Goal: Navigation & Orientation: Find specific page/section

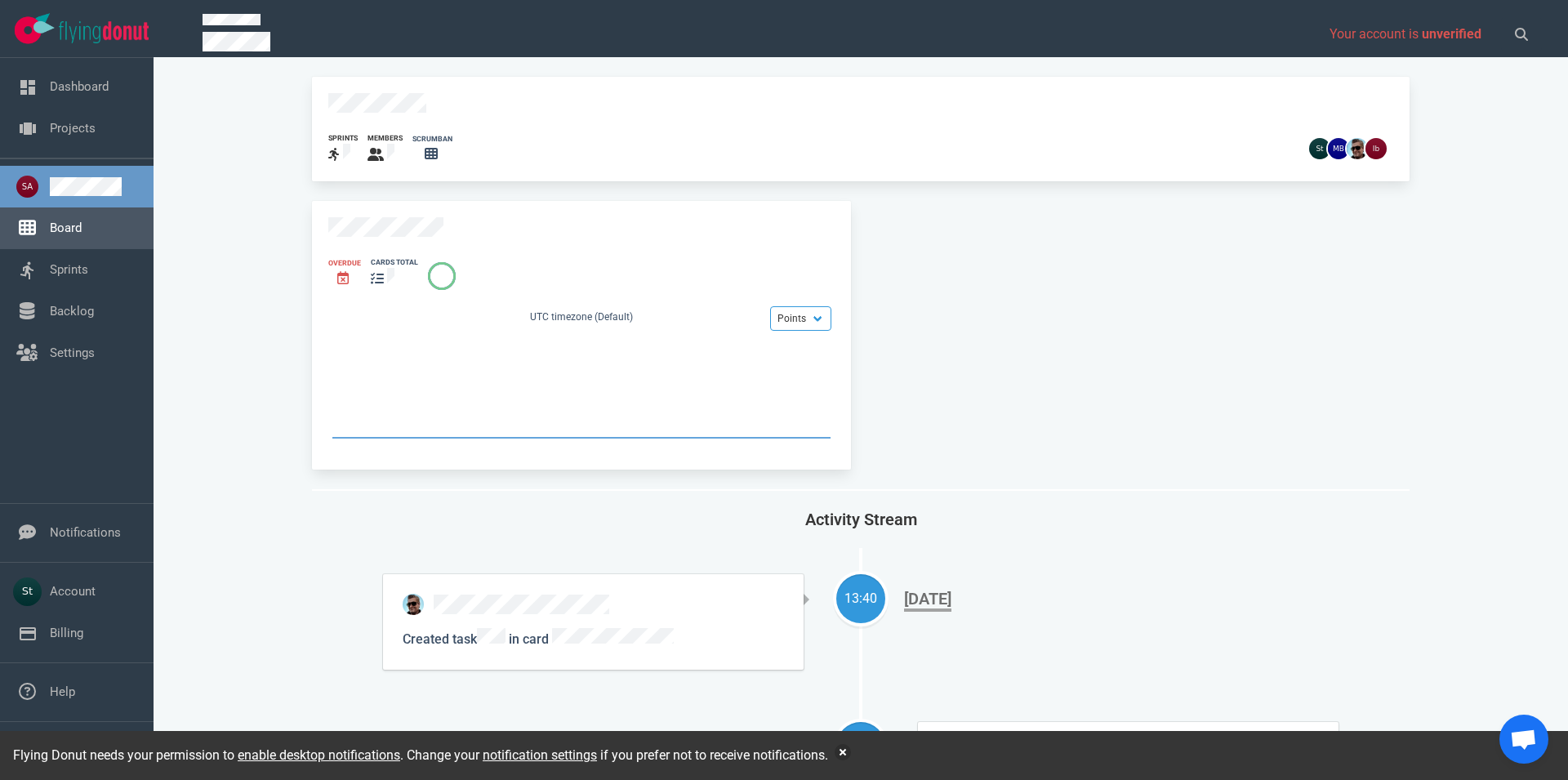
click at [79, 233] on link "Board" at bounding box center [66, 228] width 32 height 15
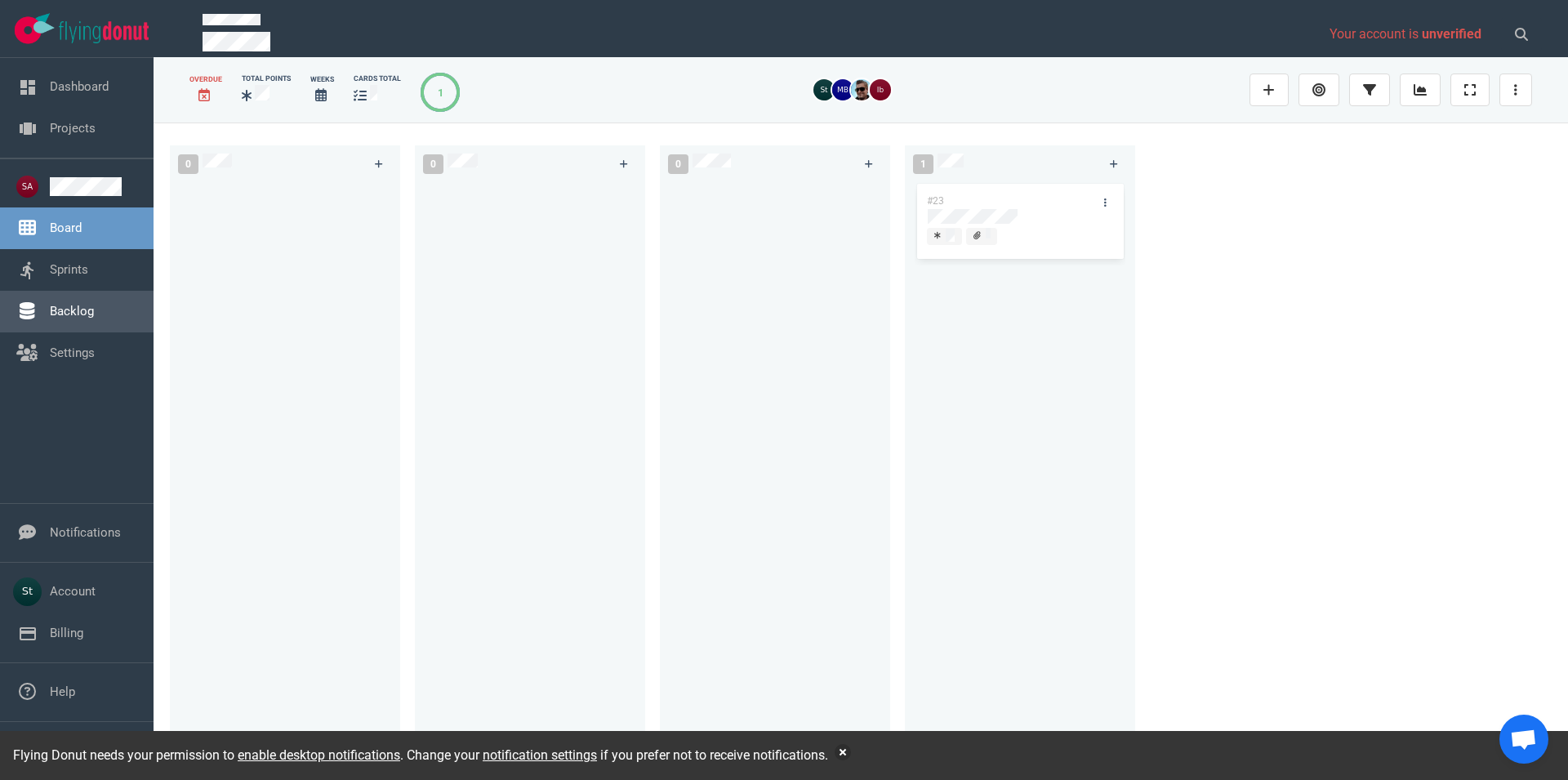
click at [94, 304] on link "Backlog" at bounding box center [72, 311] width 44 height 15
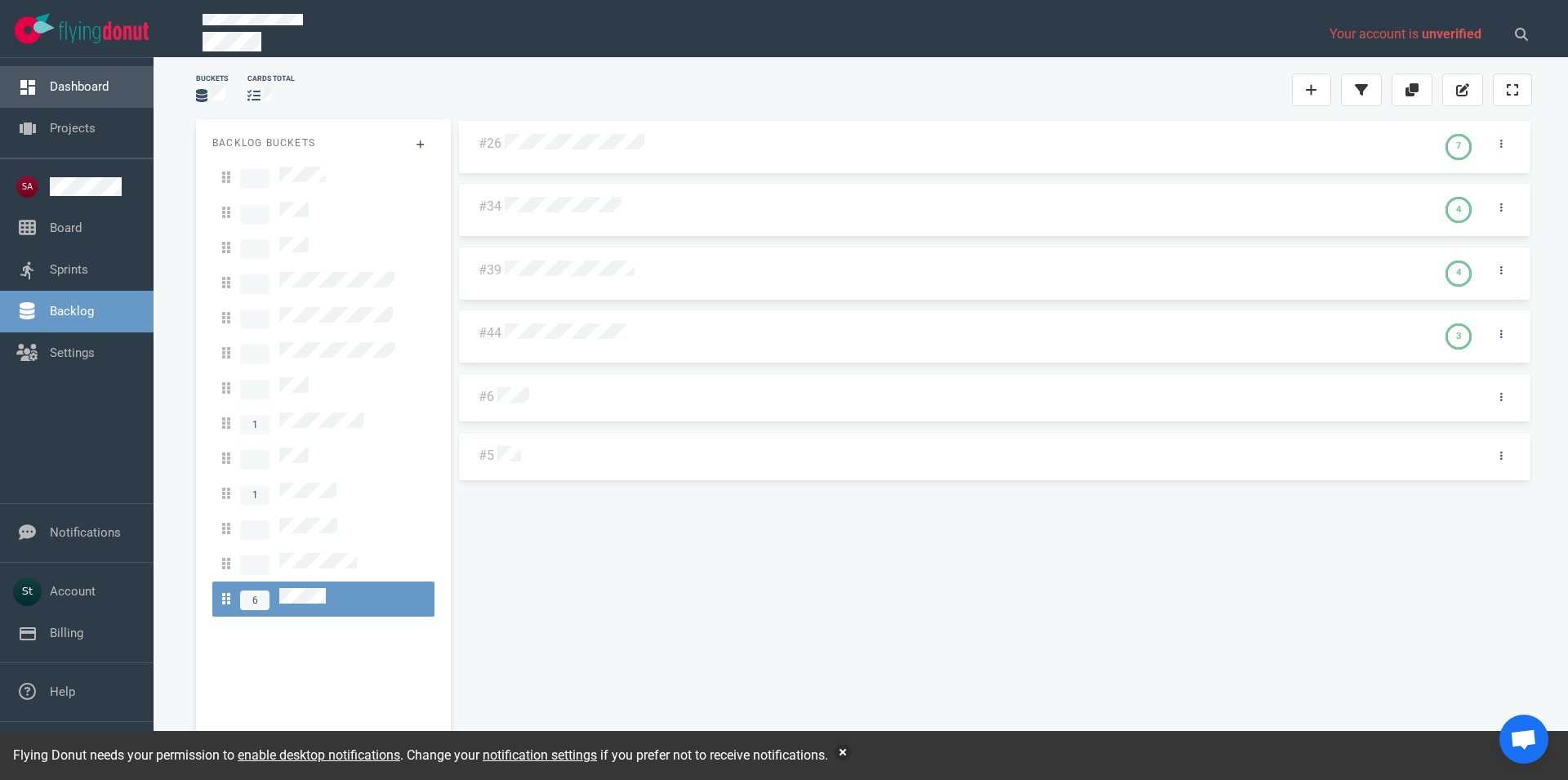
click at [98, 82] on link "Dashboard" at bounding box center [79, 86] width 58 height 15
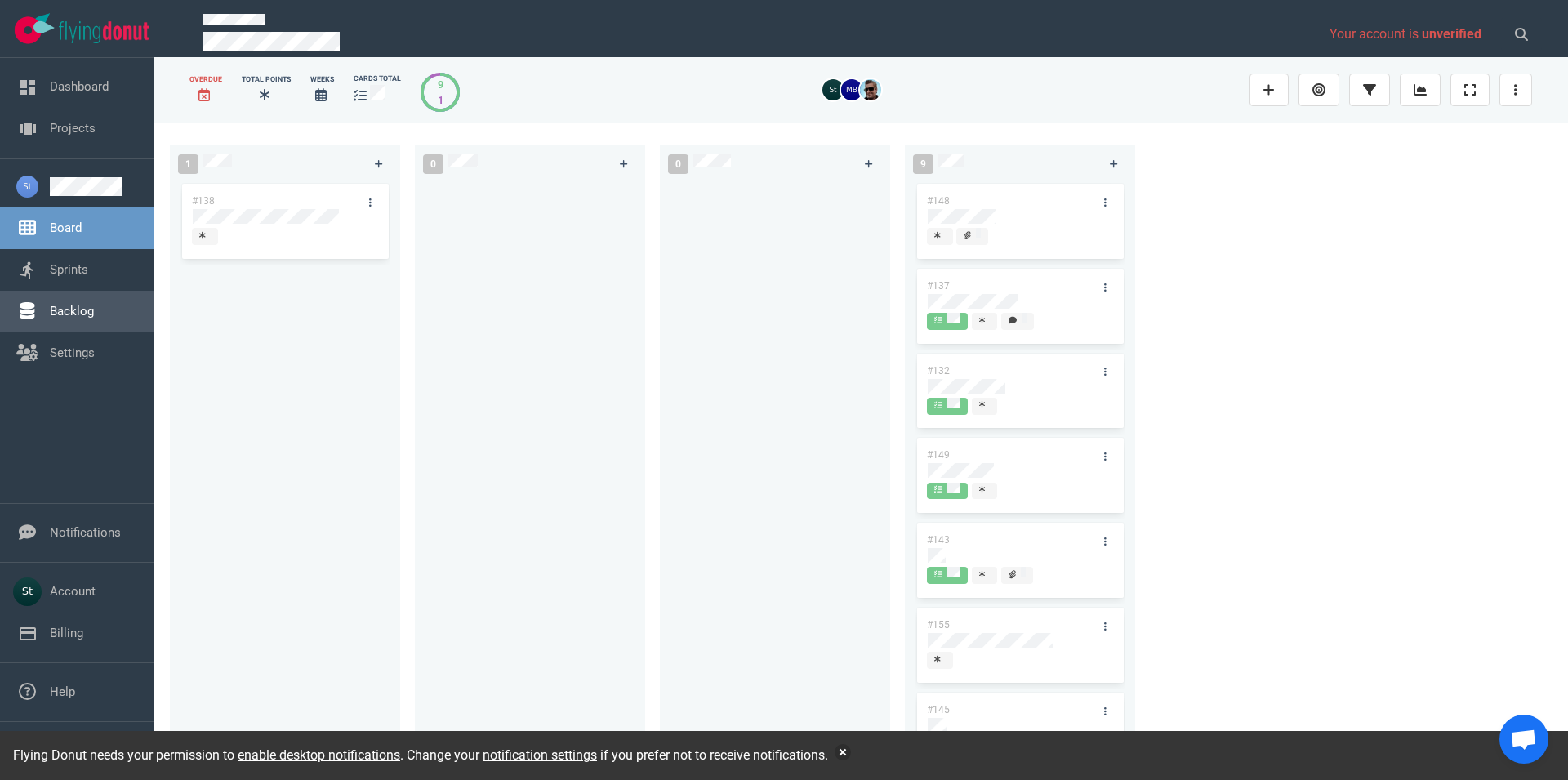
click at [94, 309] on link "Backlog" at bounding box center [72, 311] width 44 height 15
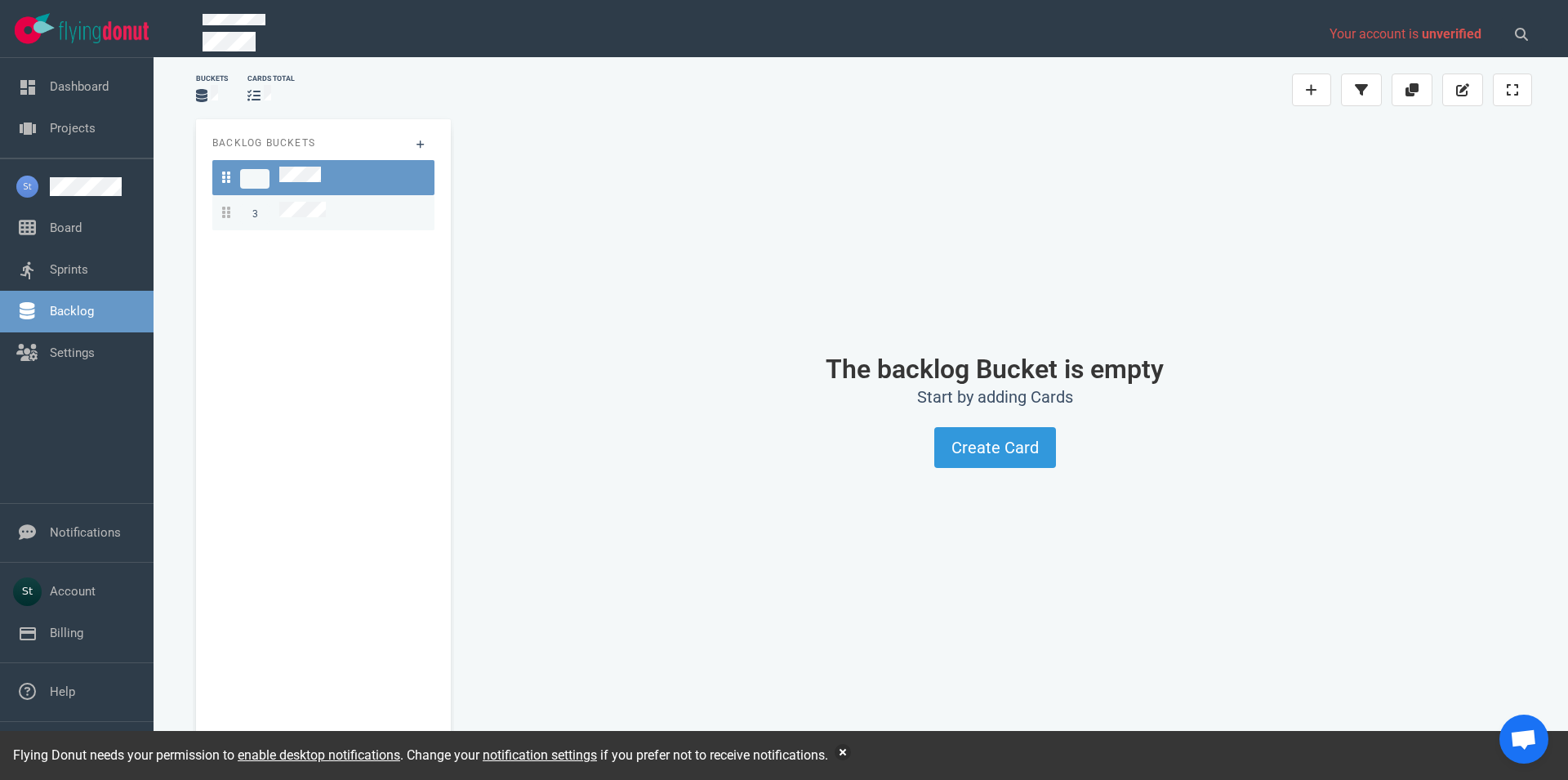
click at [346, 224] on link "3" at bounding box center [323, 213] width 222 height 35
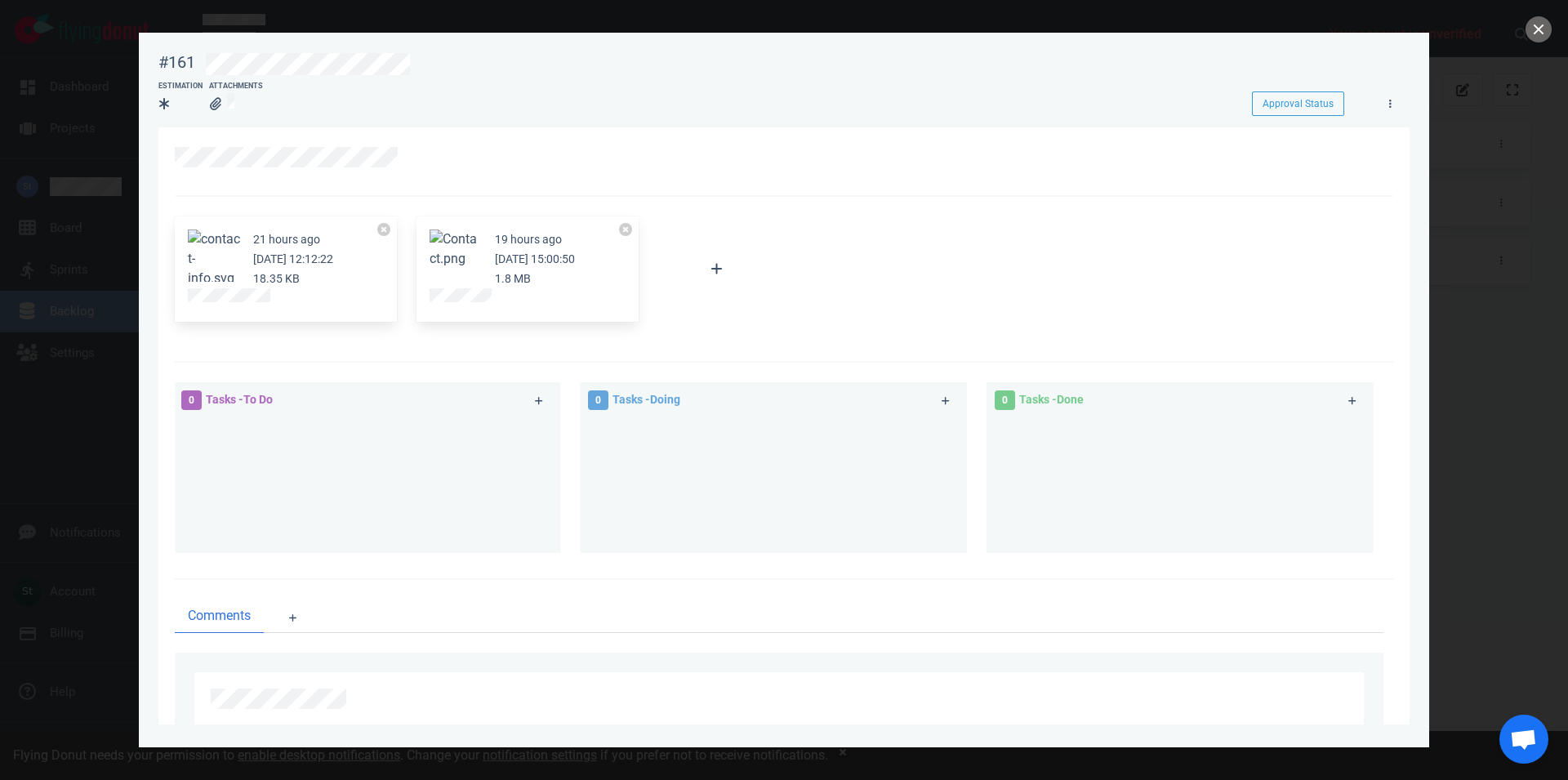
click at [1545, 23] on div at bounding box center [784, 390] width 1568 height 780
click at [1545, 23] on button "close" at bounding box center [1538, 30] width 26 height 26
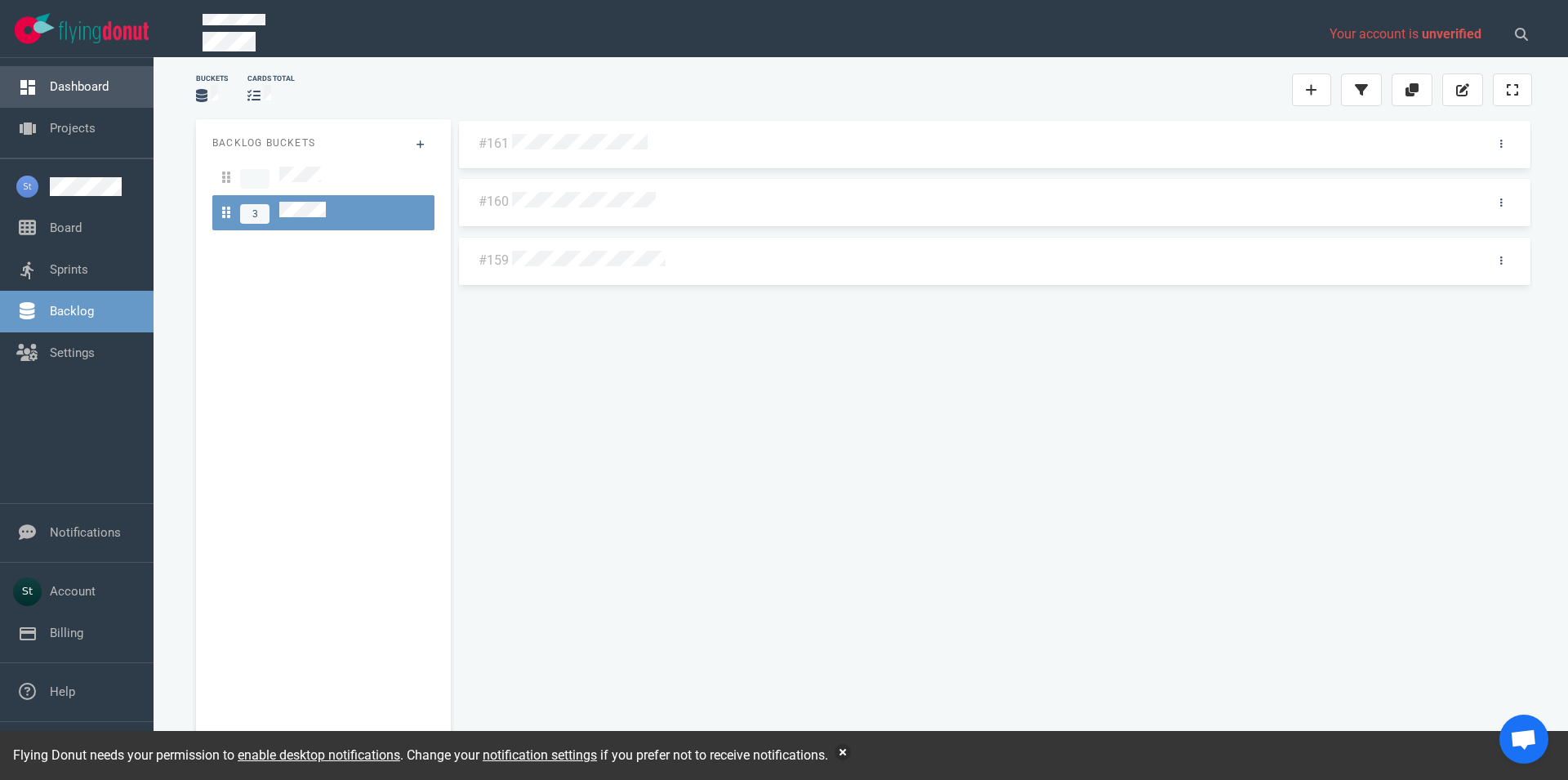
click at [72, 79] on link "Dashboard" at bounding box center [79, 86] width 58 height 15
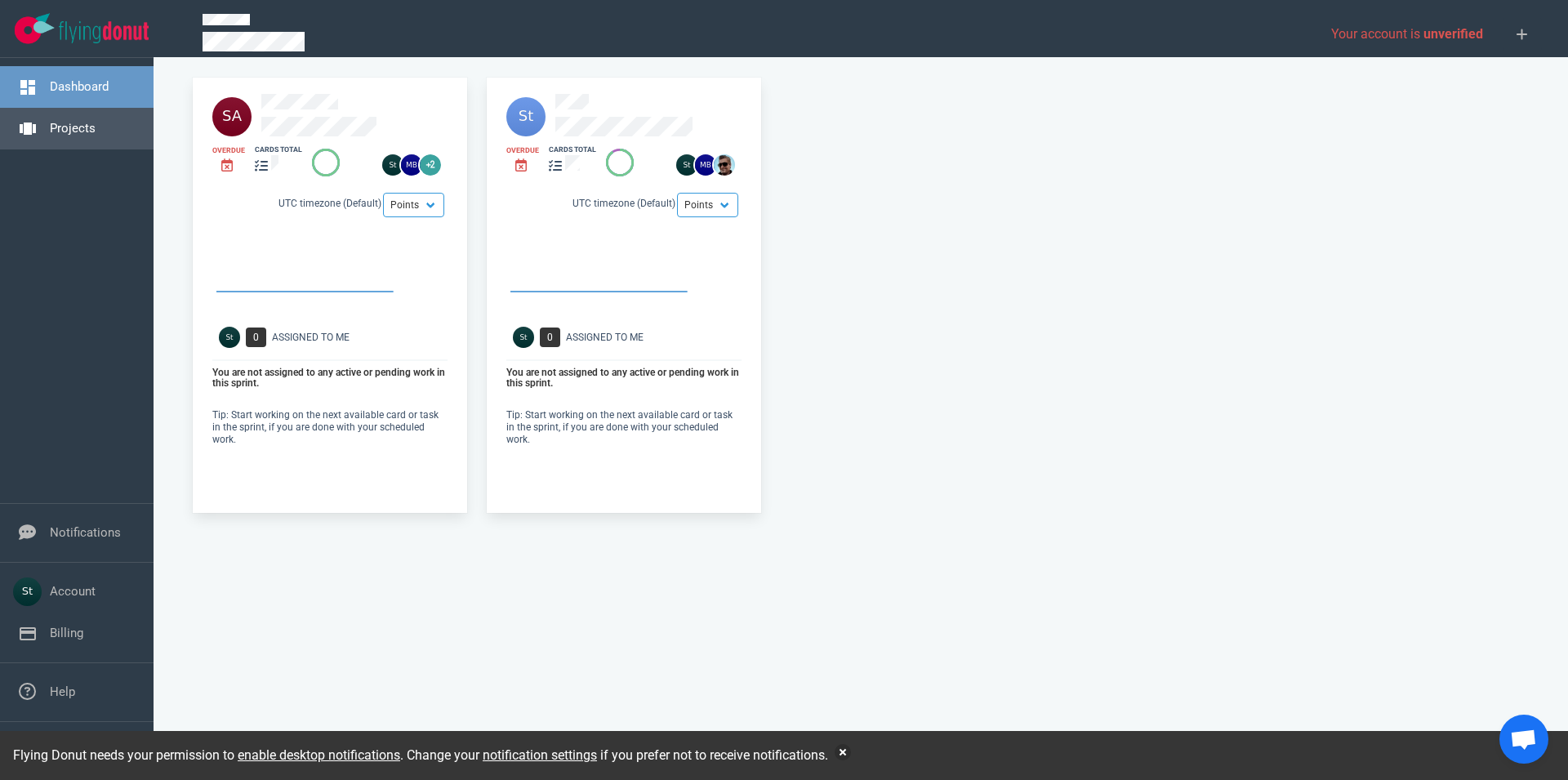
click at [79, 120] on link "Projects" at bounding box center [72, 128] width 45 height 15
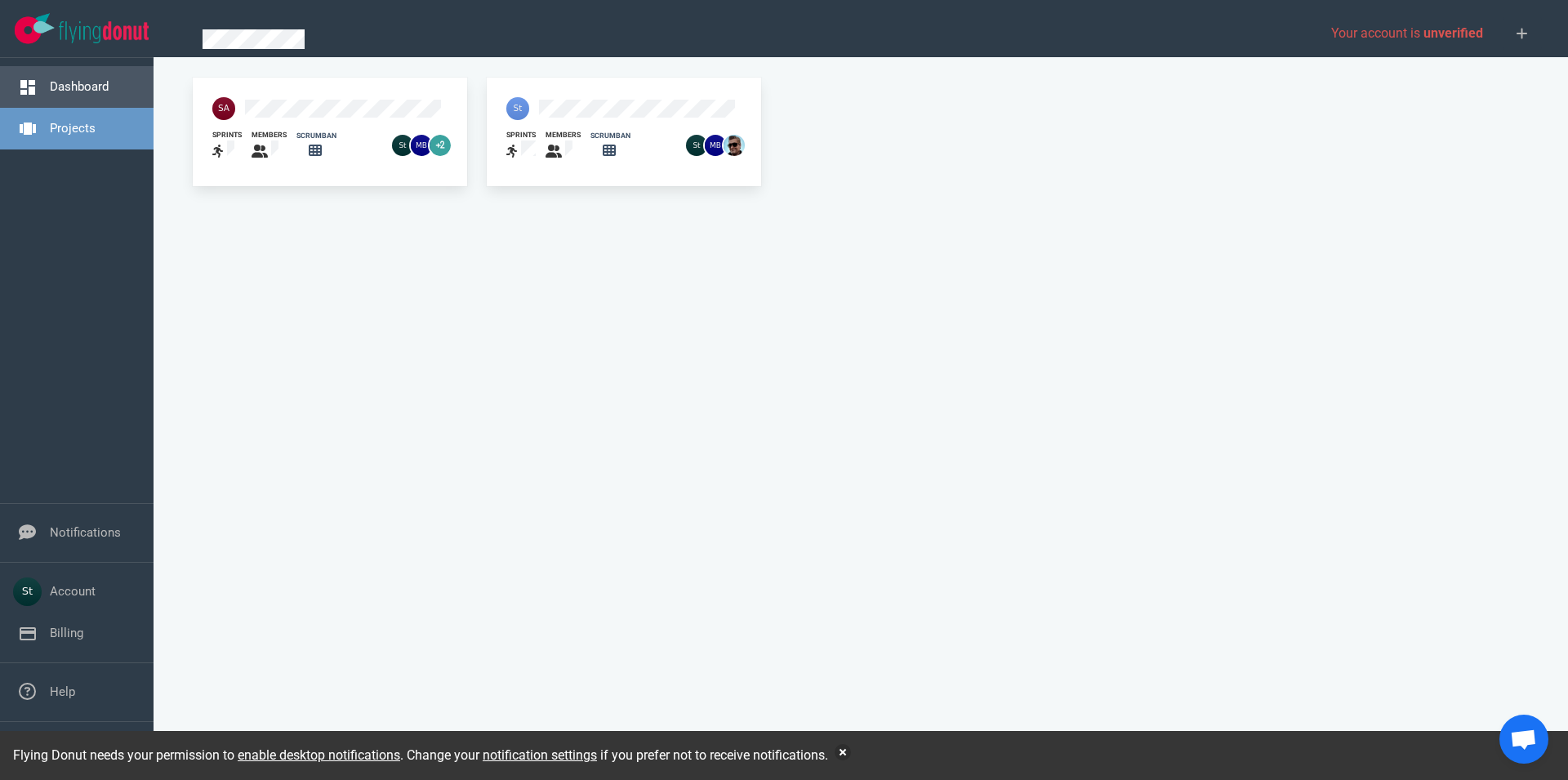
click at [108, 94] on link "Dashboard" at bounding box center [79, 86] width 58 height 15
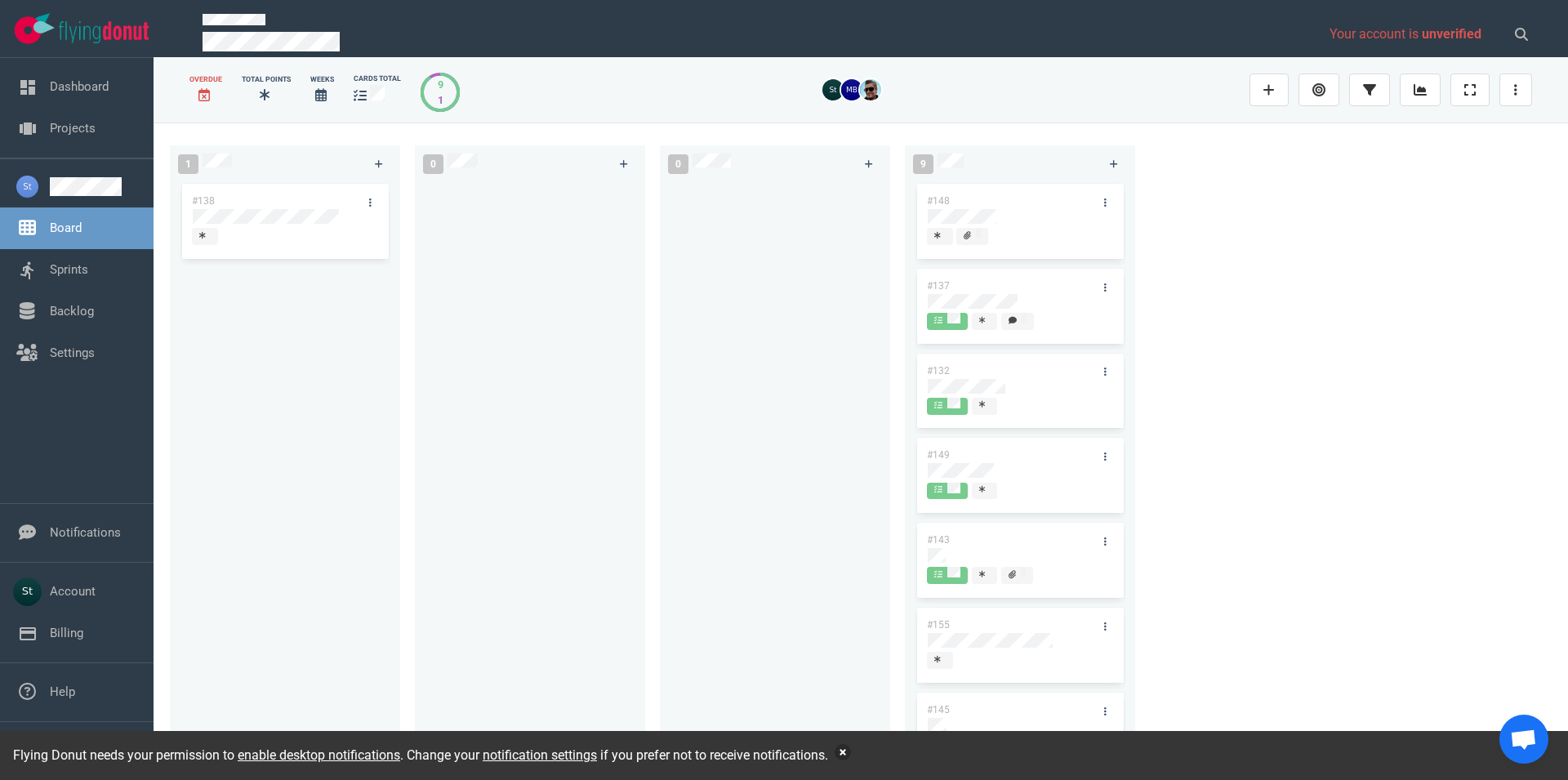
drag, startPoint x: 848, startPoint y: 750, endPoint x: 850, endPoint y: 762, distance: 12.2
click at [849, 762] on div "Flying Donut needs your permission to enable desktop notifications . Change you…" at bounding box center [784, 755] width 1568 height 49
click at [847, 752] on button "button" at bounding box center [843, 752] width 17 height 17
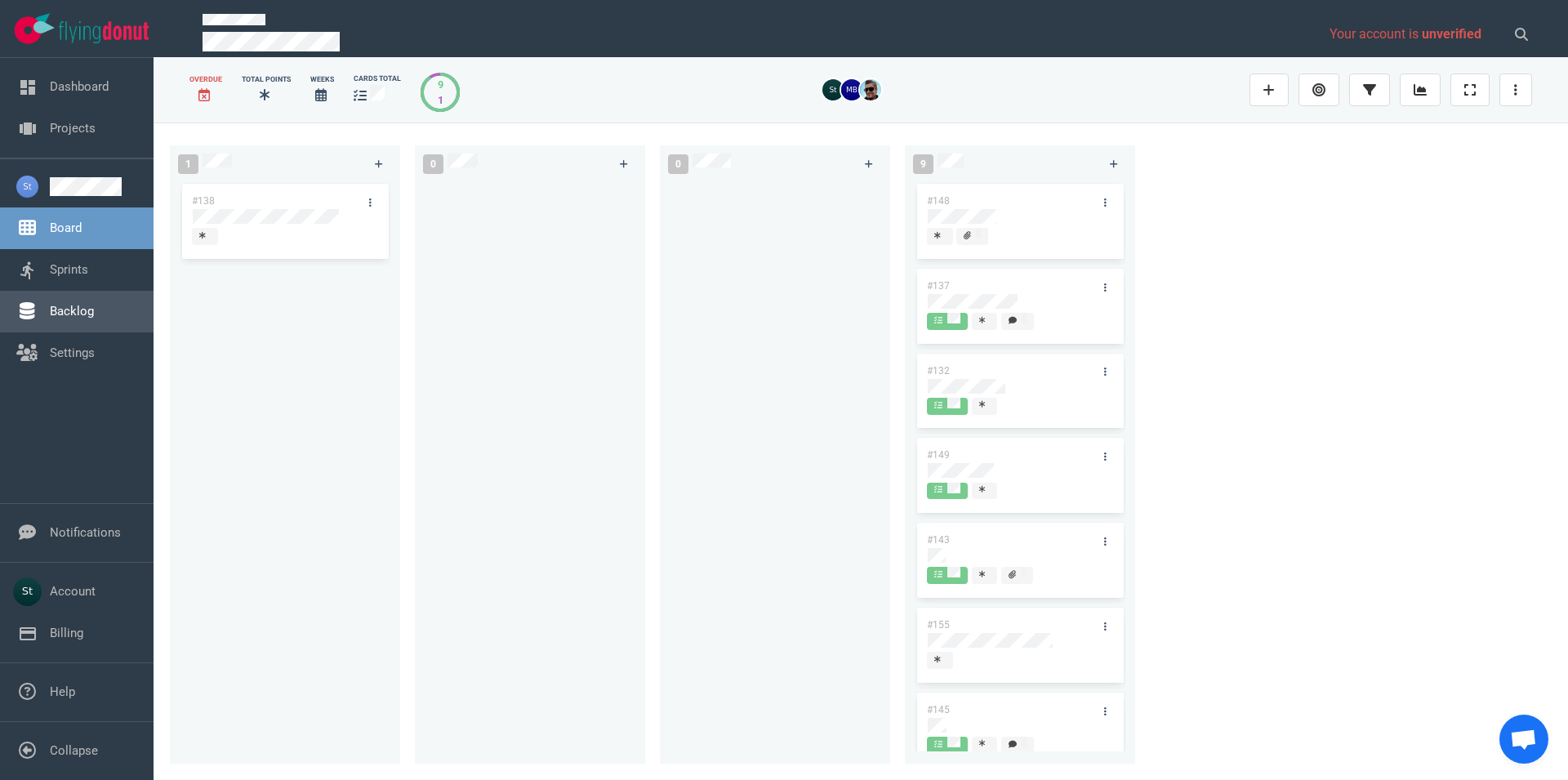
click at [94, 304] on link "Backlog" at bounding box center [72, 311] width 44 height 15
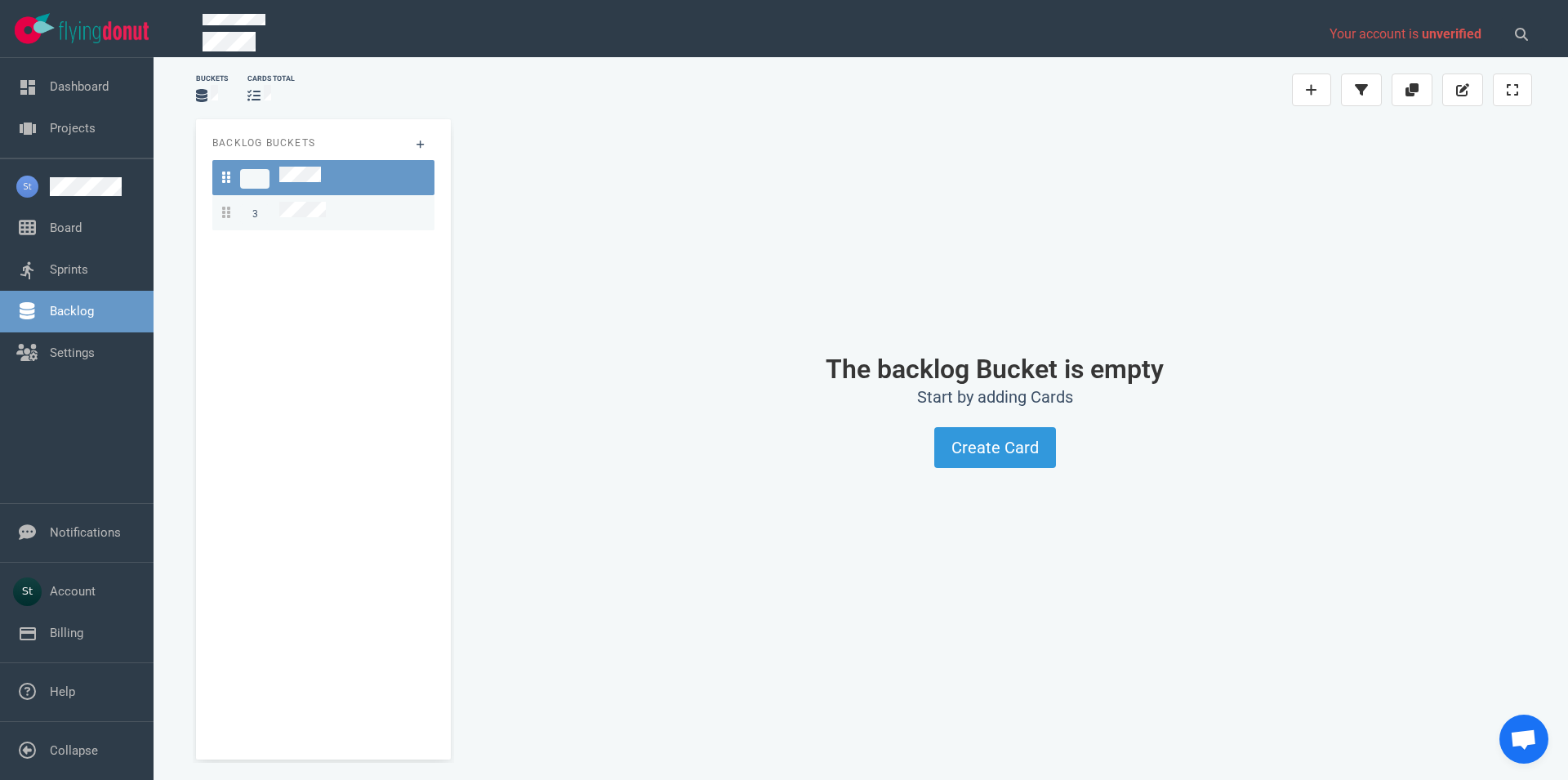
click at [284, 220] on link "3" at bounding box center [323, 213] width 222 height 35
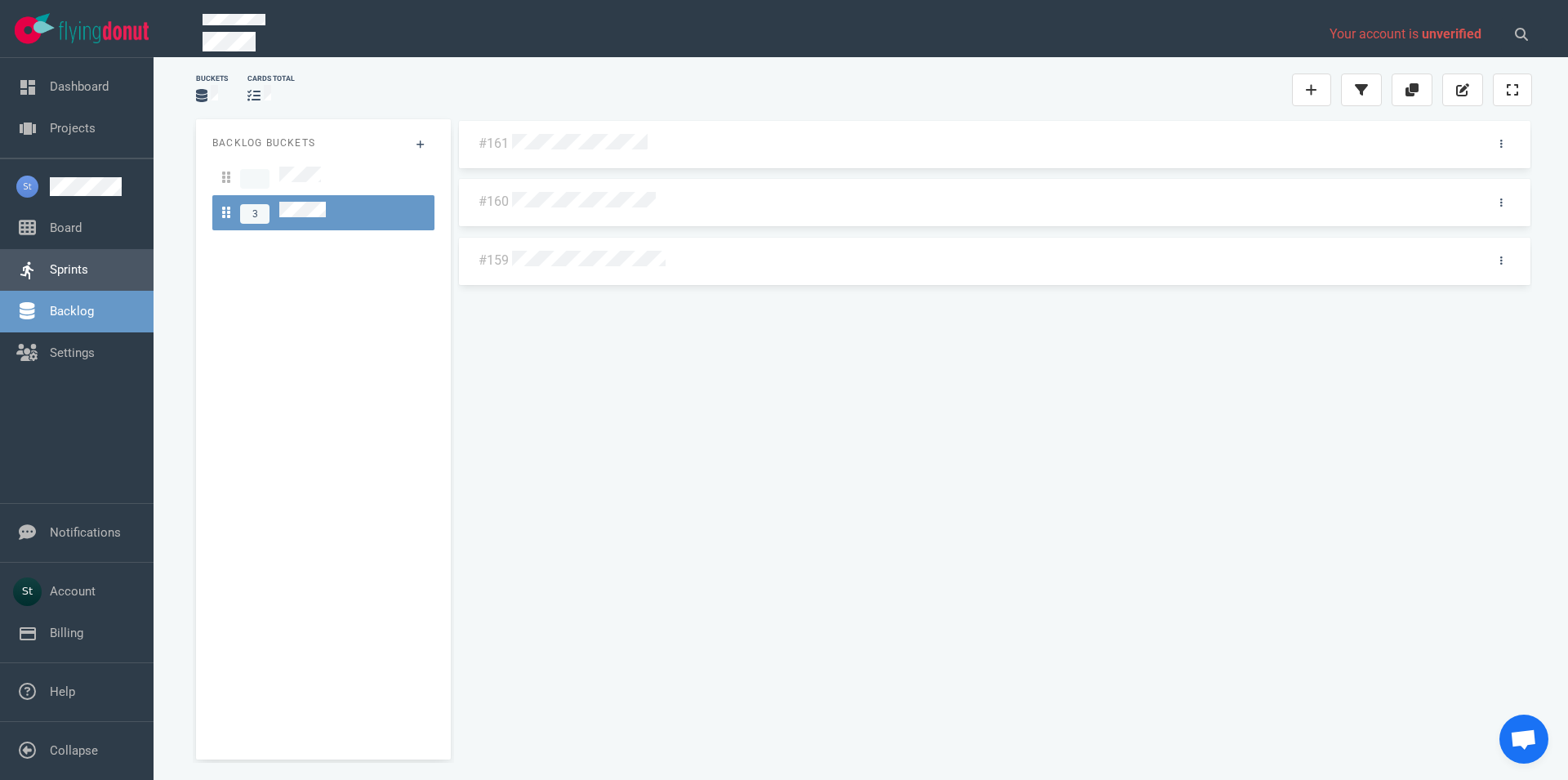
click at [88, 267] on link "Sprints" at bounding box center [69, 270] width 38 height 15
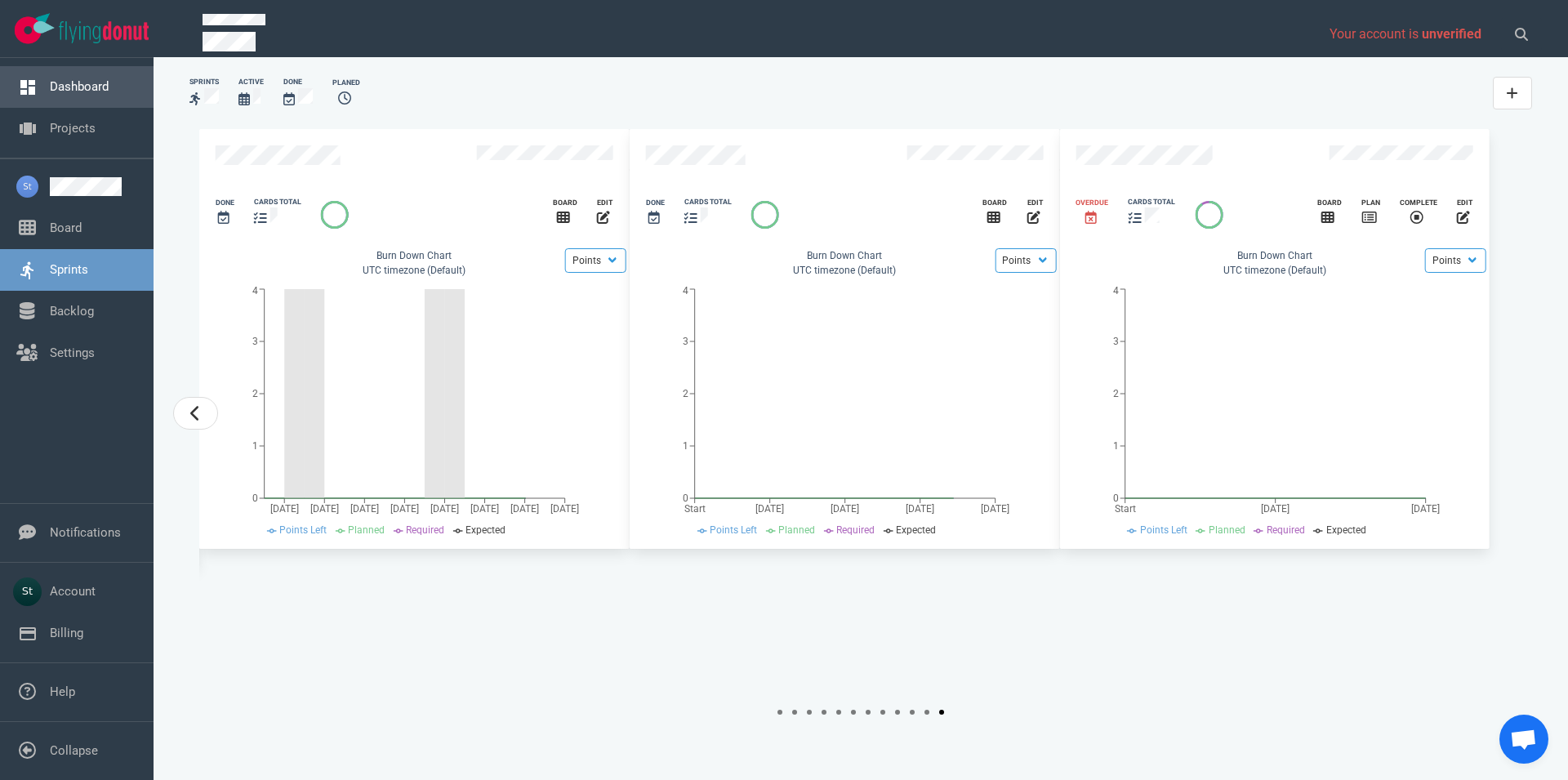
click at [105, 94] on link "Dashboard" at bounding box center [79, 86] width 58 height 15
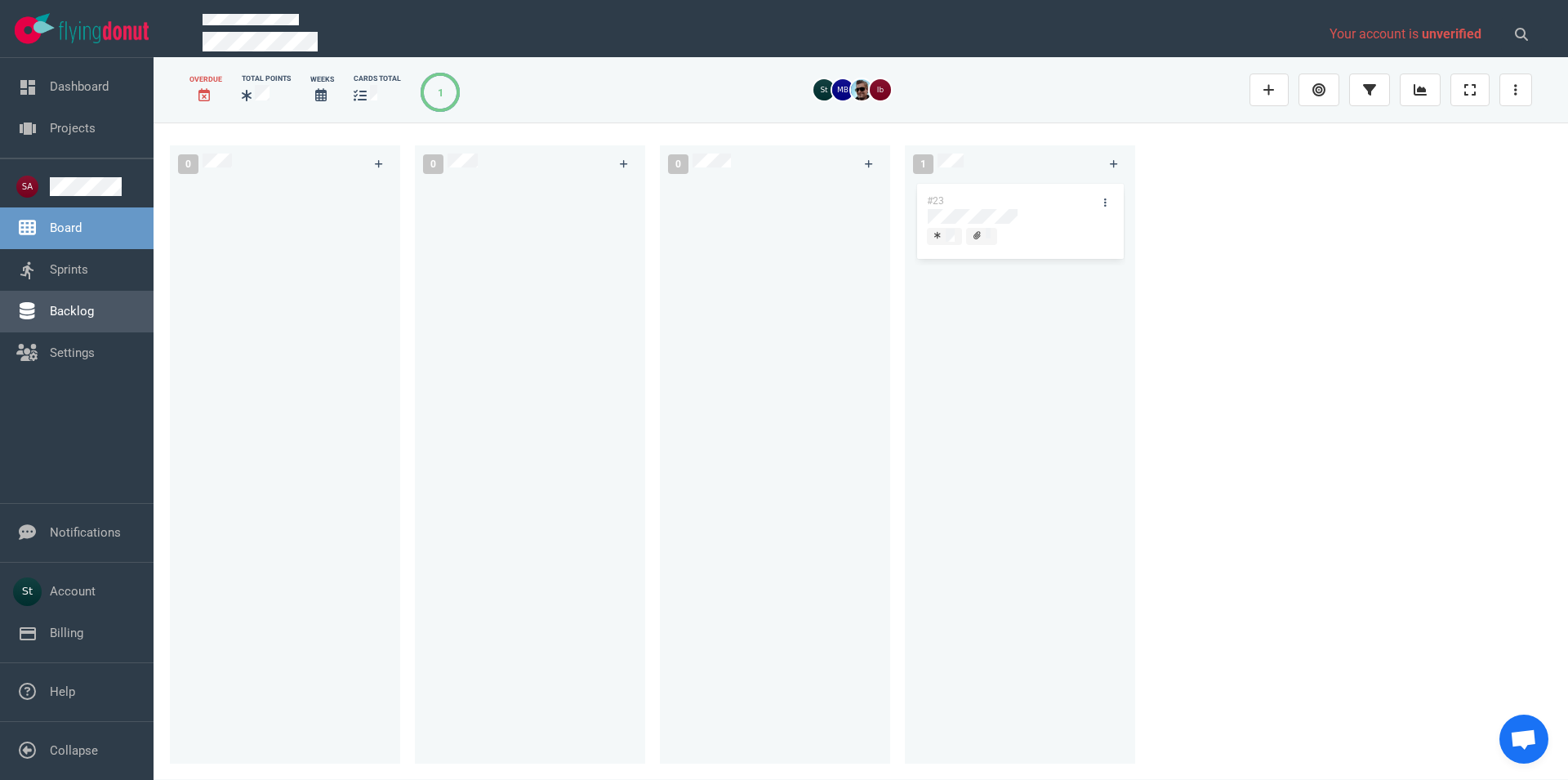
click at [64, 319] on link "Backlog" at bounding box center [72, 311] width 44 height 15
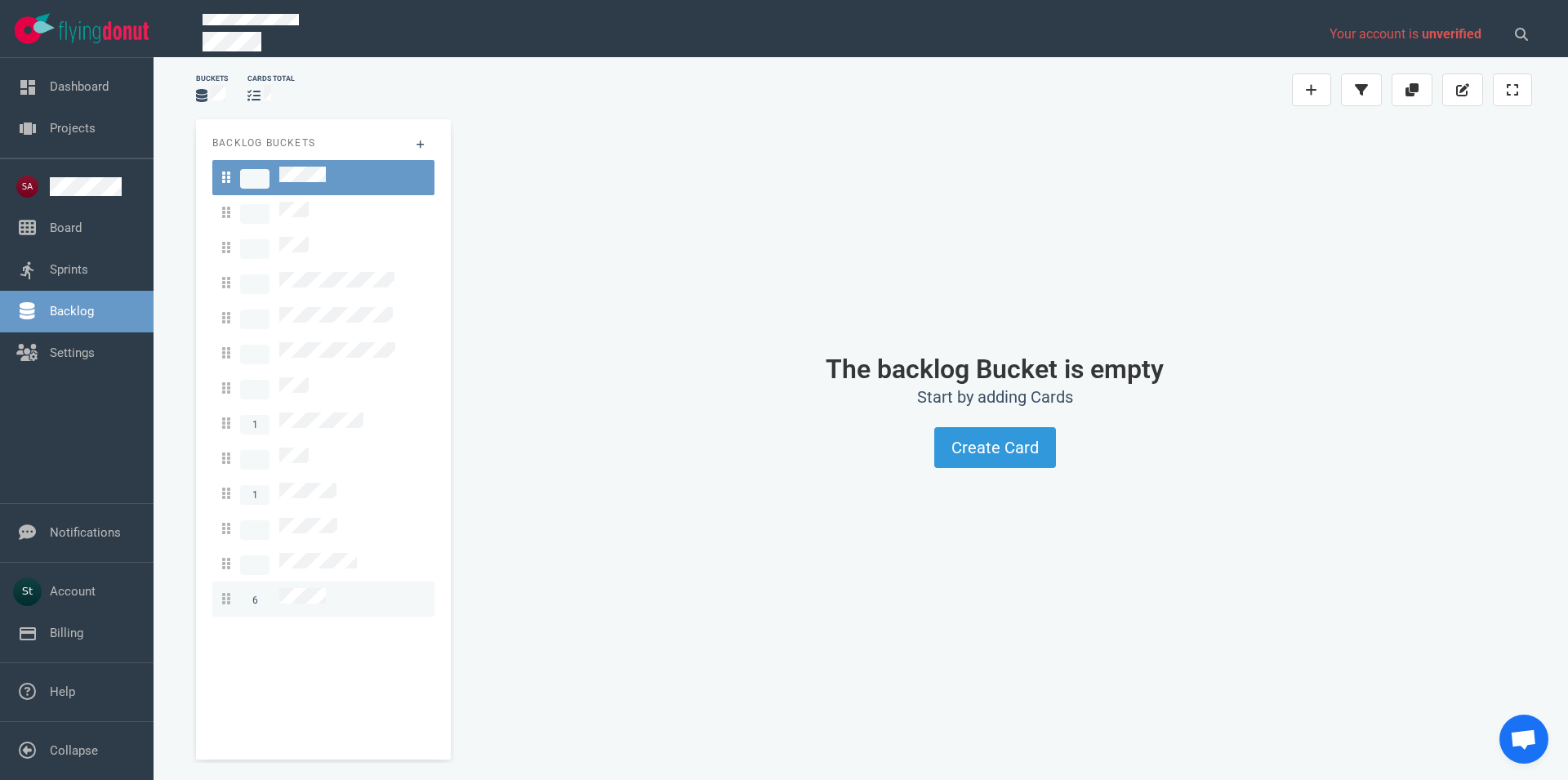
click at [327, 588] on div "6" at bounding box center [323, 599] width 203 height 22
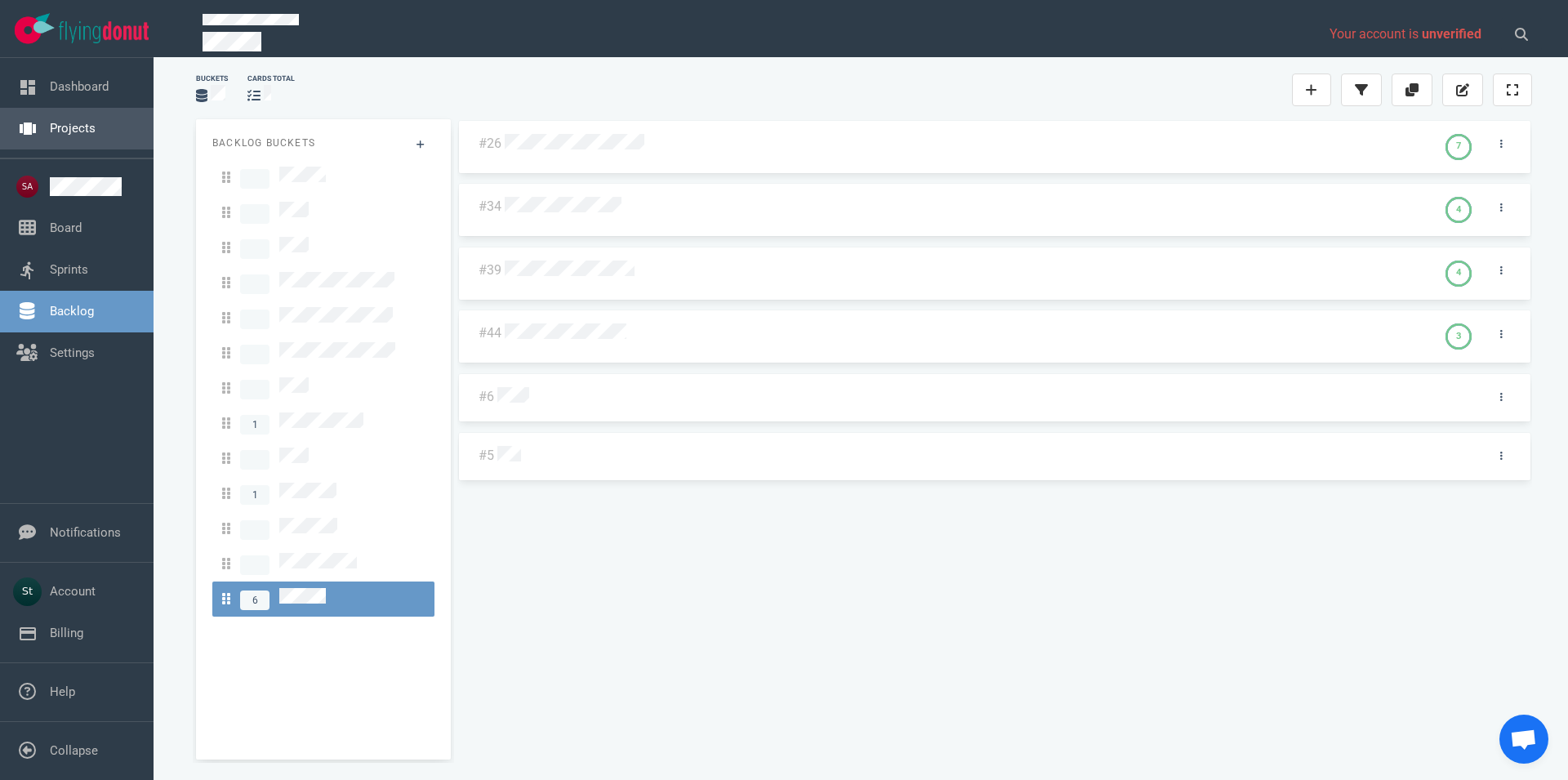
click at [57, 135] on link "Projects" at bounding box center [72, 128] width 45 height 15
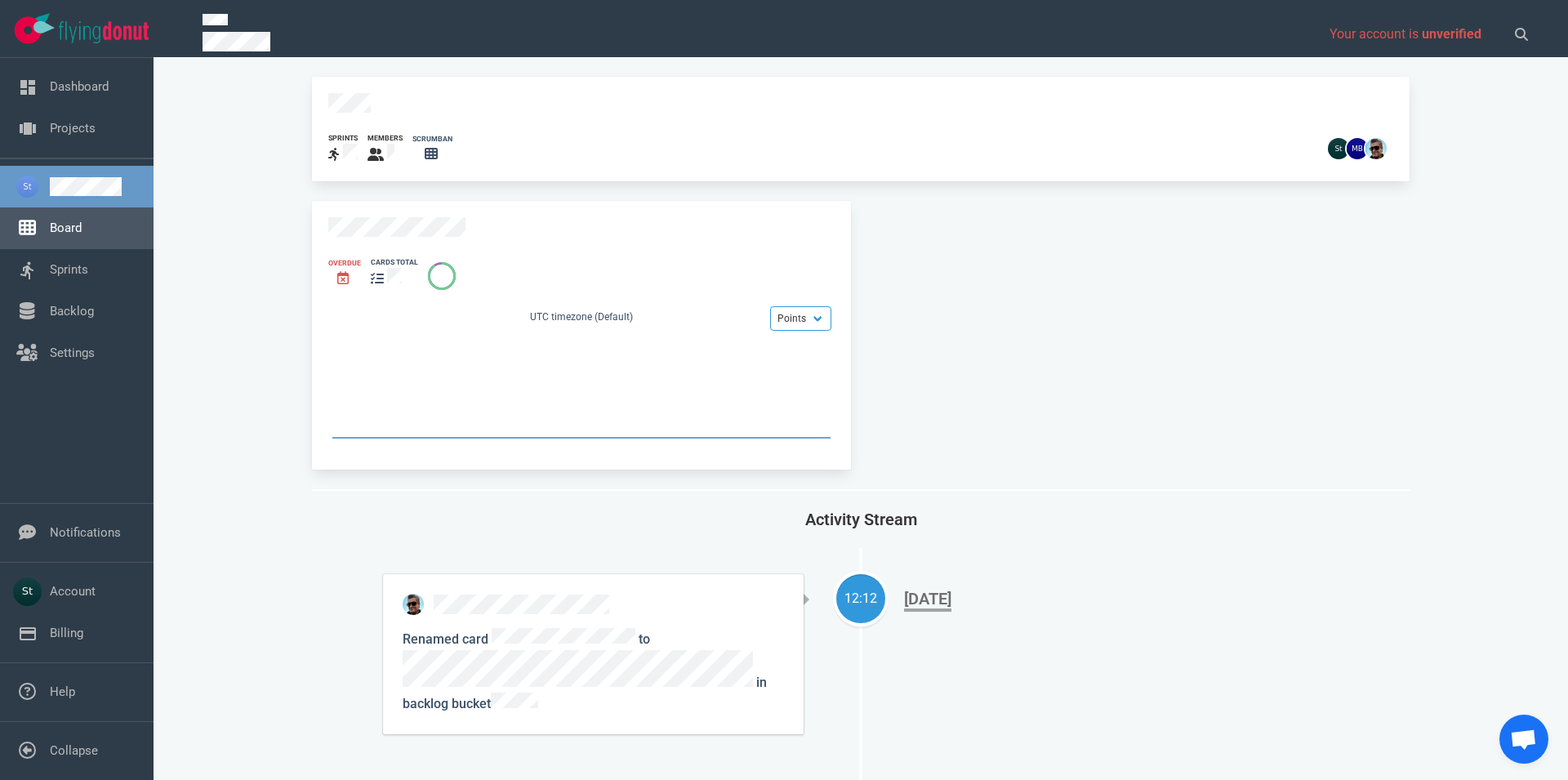
click at [82, 225] on link "Board" at bounding box center [66, 228] width 32 height 15
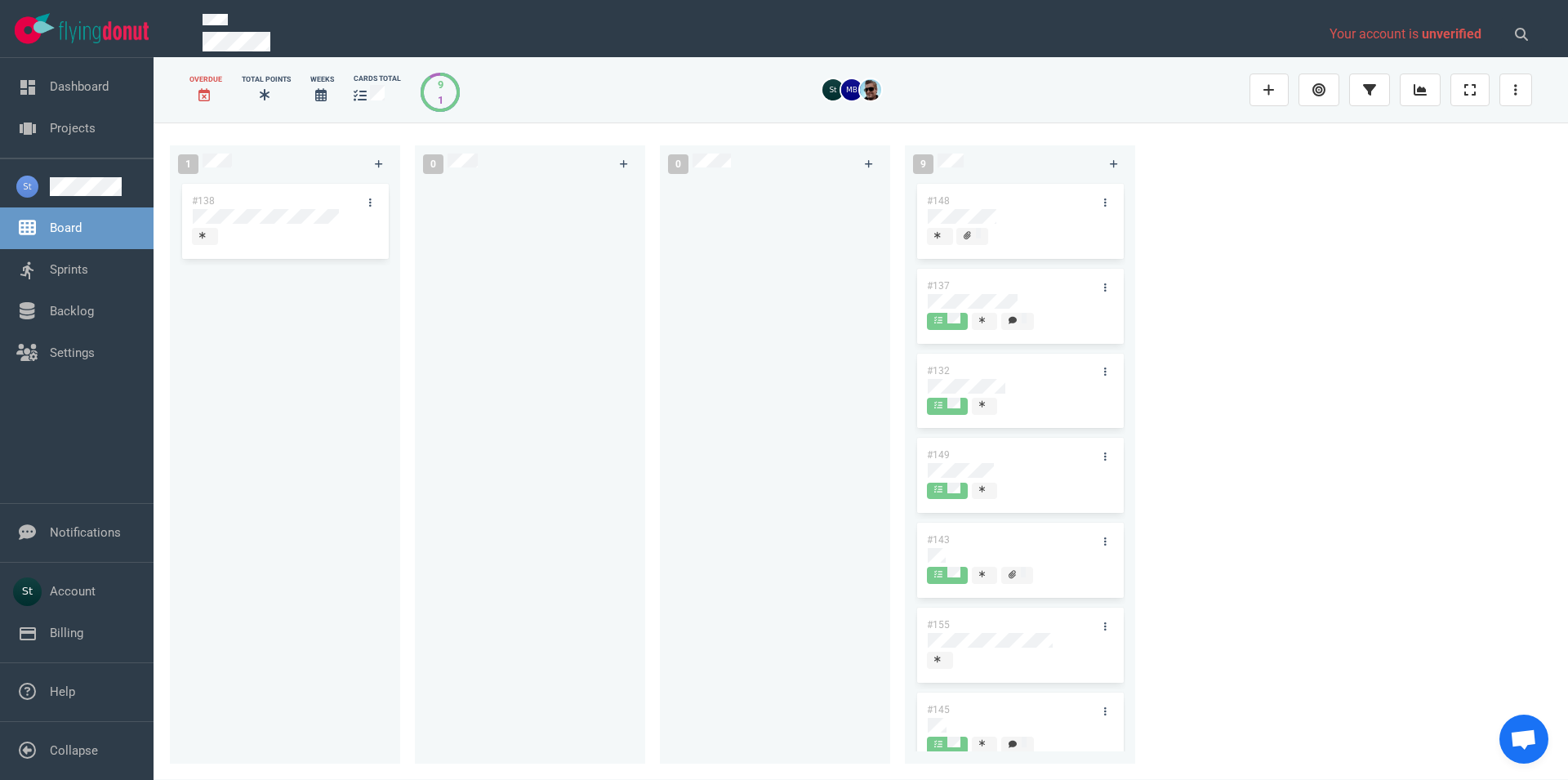
click at [766, 313] on div at bounding box center [775, 462] width 210 height 564
click at [730, 168] on div "0" at bounding box center [756, 163] width 197 height 40
click at [351, 746] on div "#138" at bounding box center [285, 466] width 231 height 571
click at [104, 94] on link "Dashboard" at bounding box center [79, 86] width 58 height 15
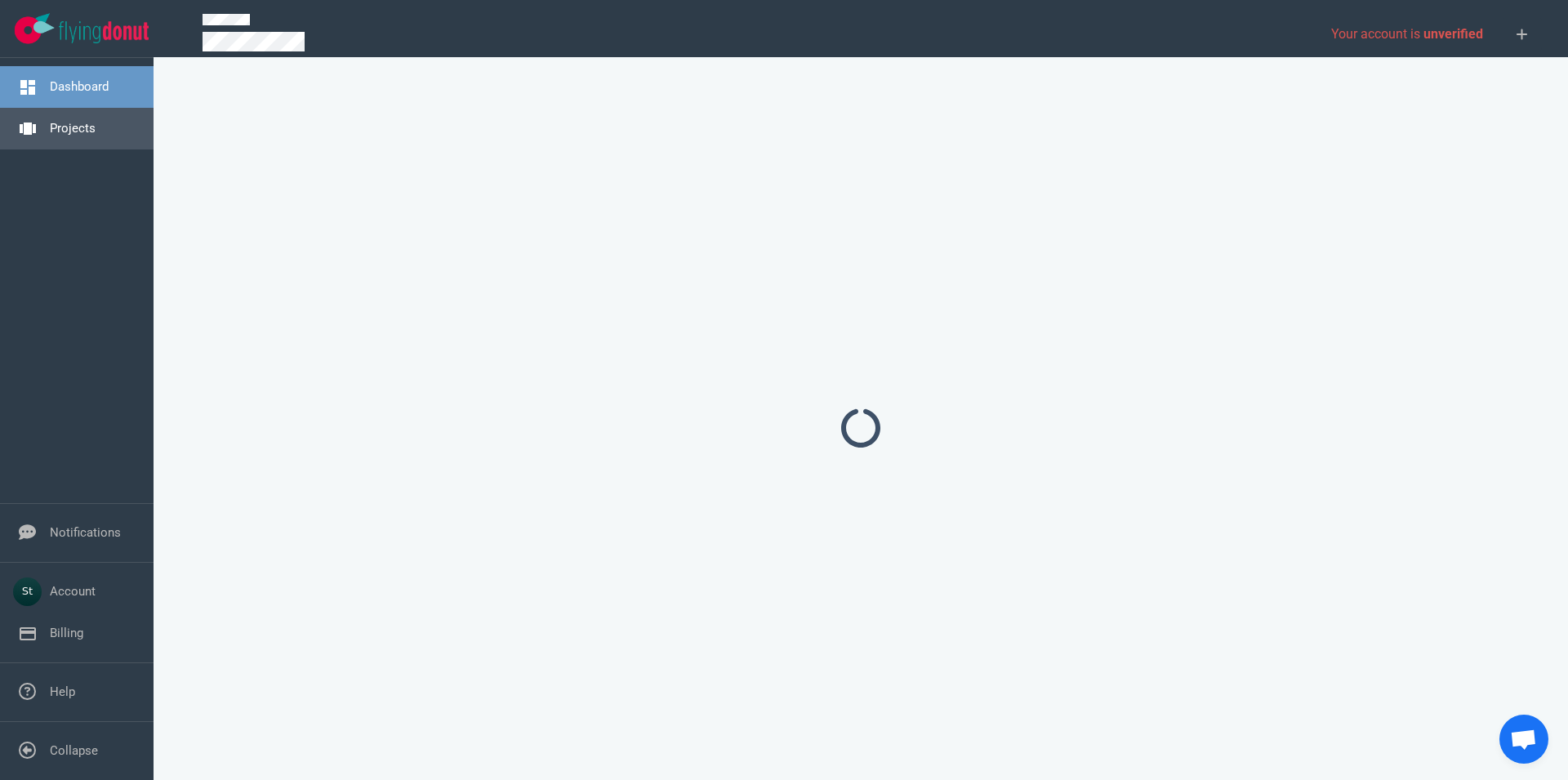
click at [95, 127] on link "Projects" at bounding box center [72, 128] width 45 height 15
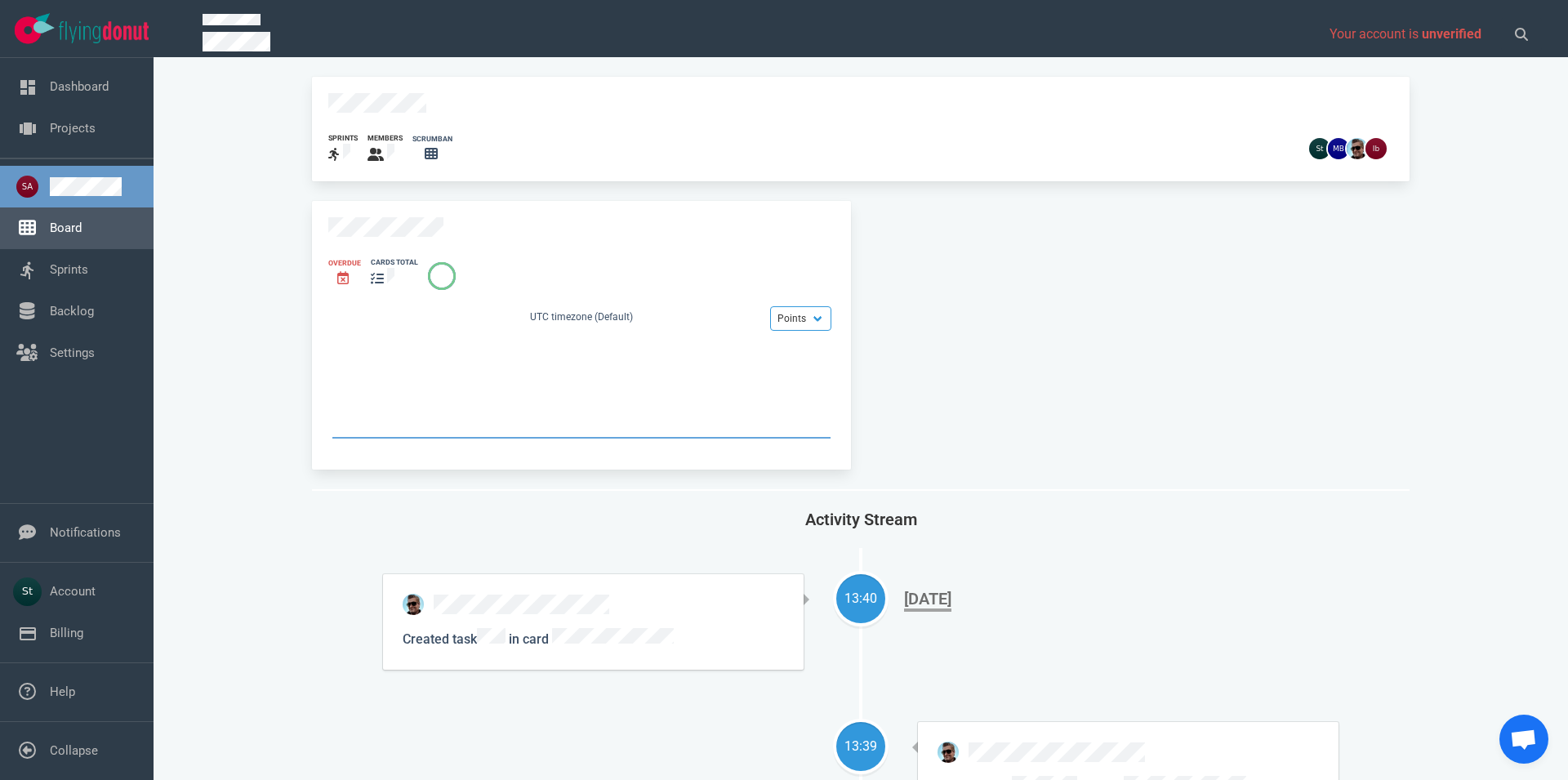
click at [82, 235] on link "Board" at bounding box center [66, 228] width 32 height 15
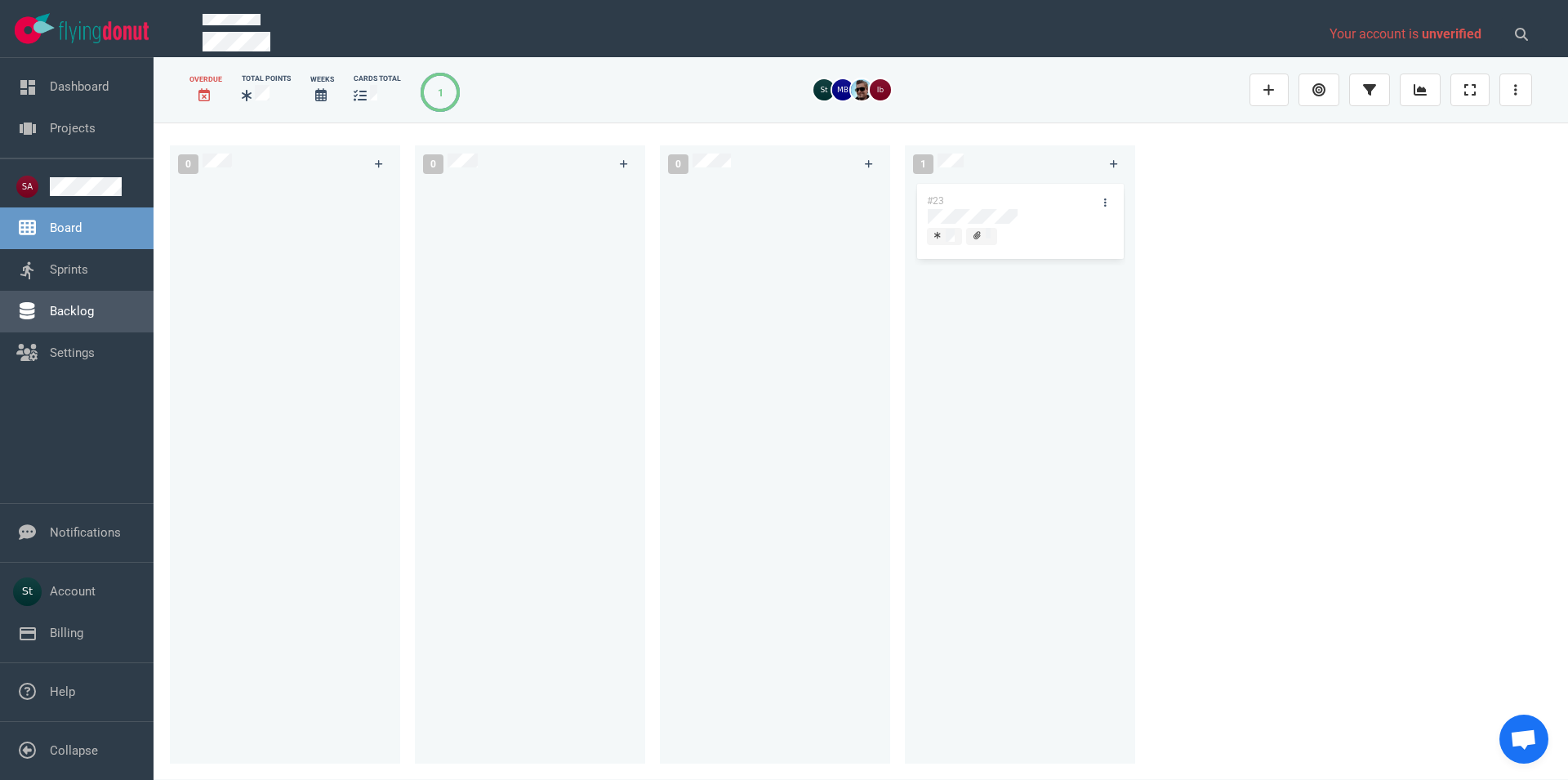
click at [50, 316] on link "Backlog" at bounding box center [72, 311] width 44 height 15
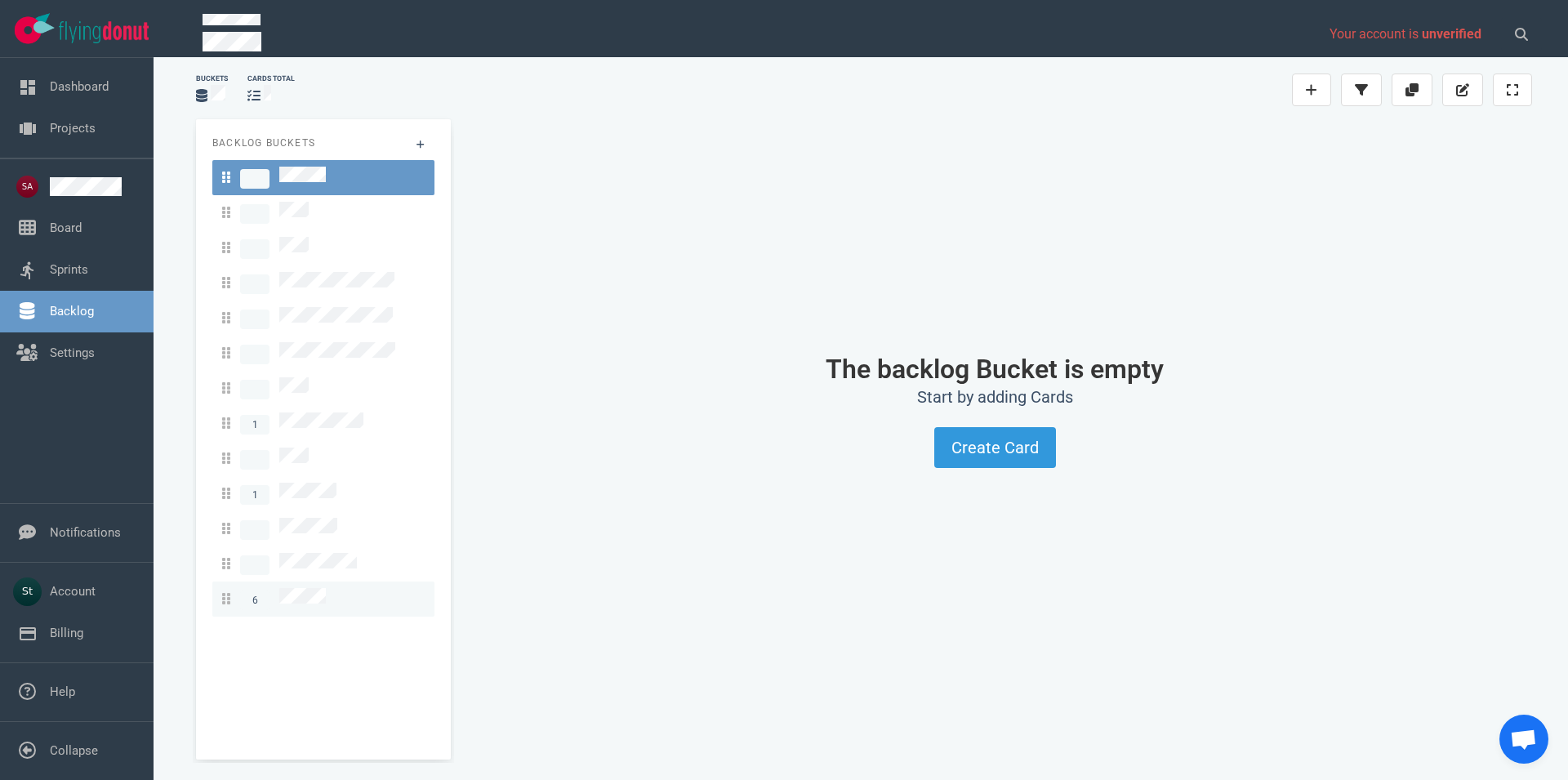
click at [322, 582] on link "6" at bounding box center [323, 599] width 222 height 35
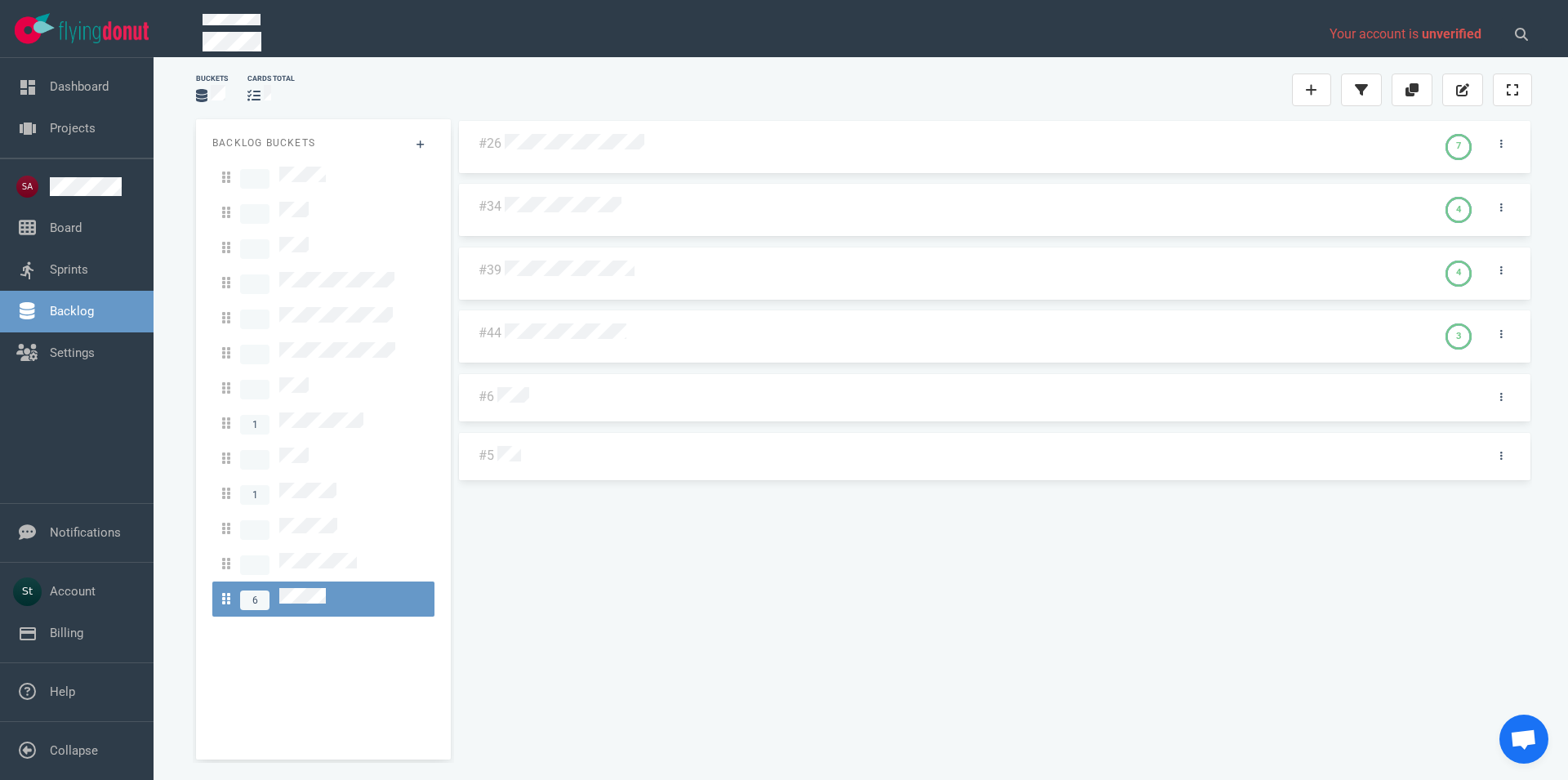
click at [578, 344] on div at bounding box center [967, 333] width 932 height 39
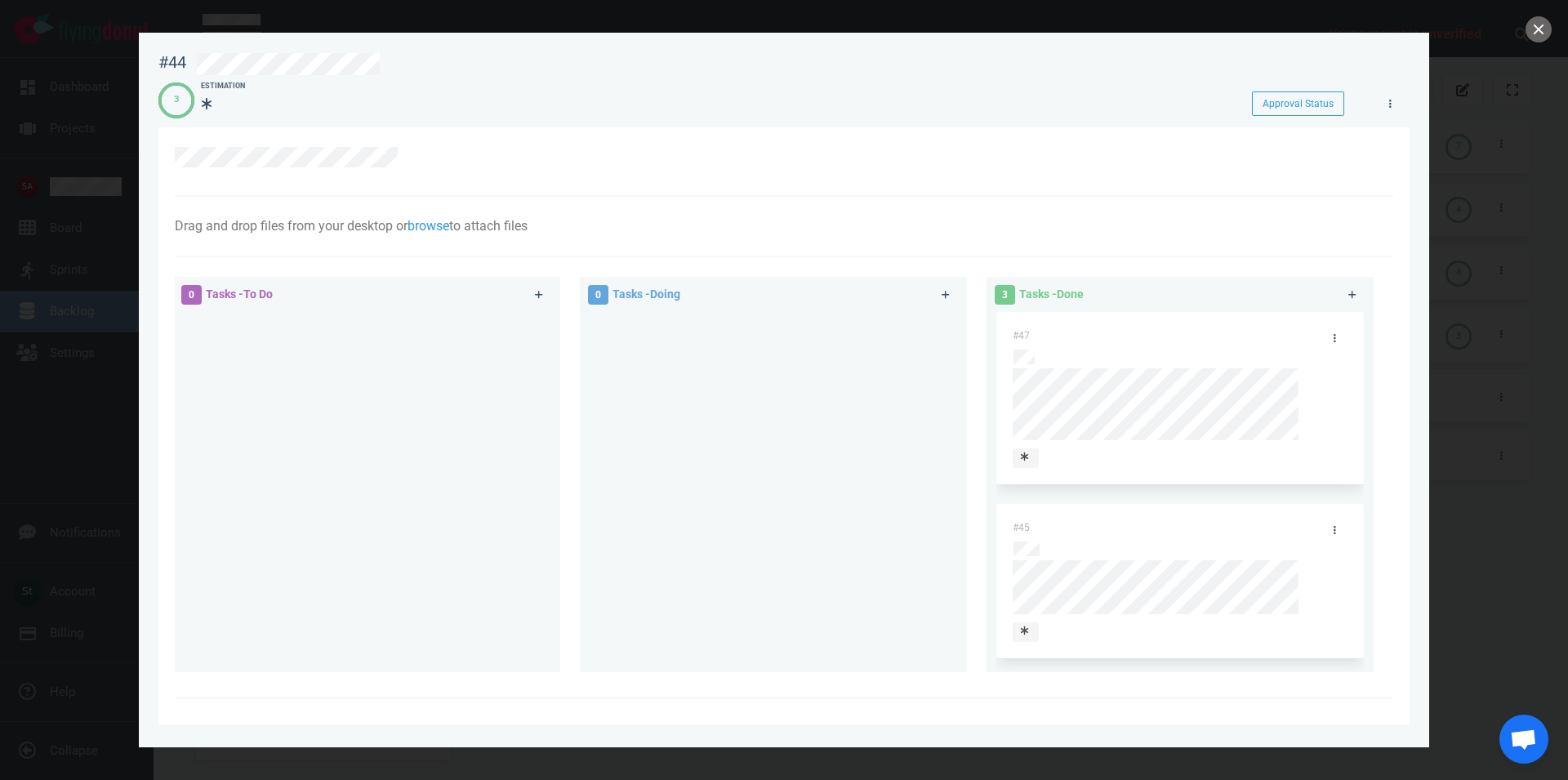
scroll to position [155, 0]
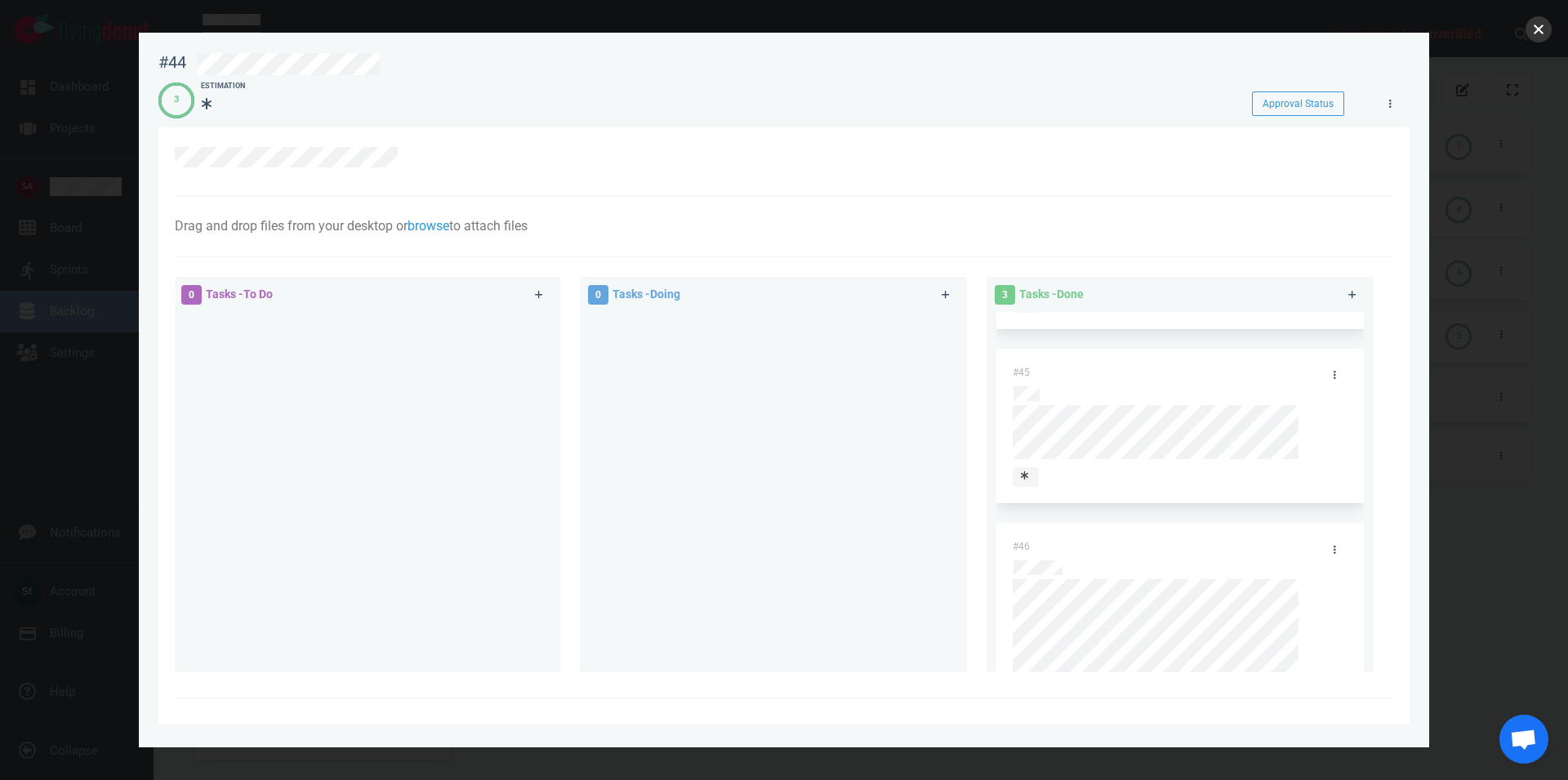
click at [1529, 38] on button "close" at bounding box center [1538, 30] width 26 height 26
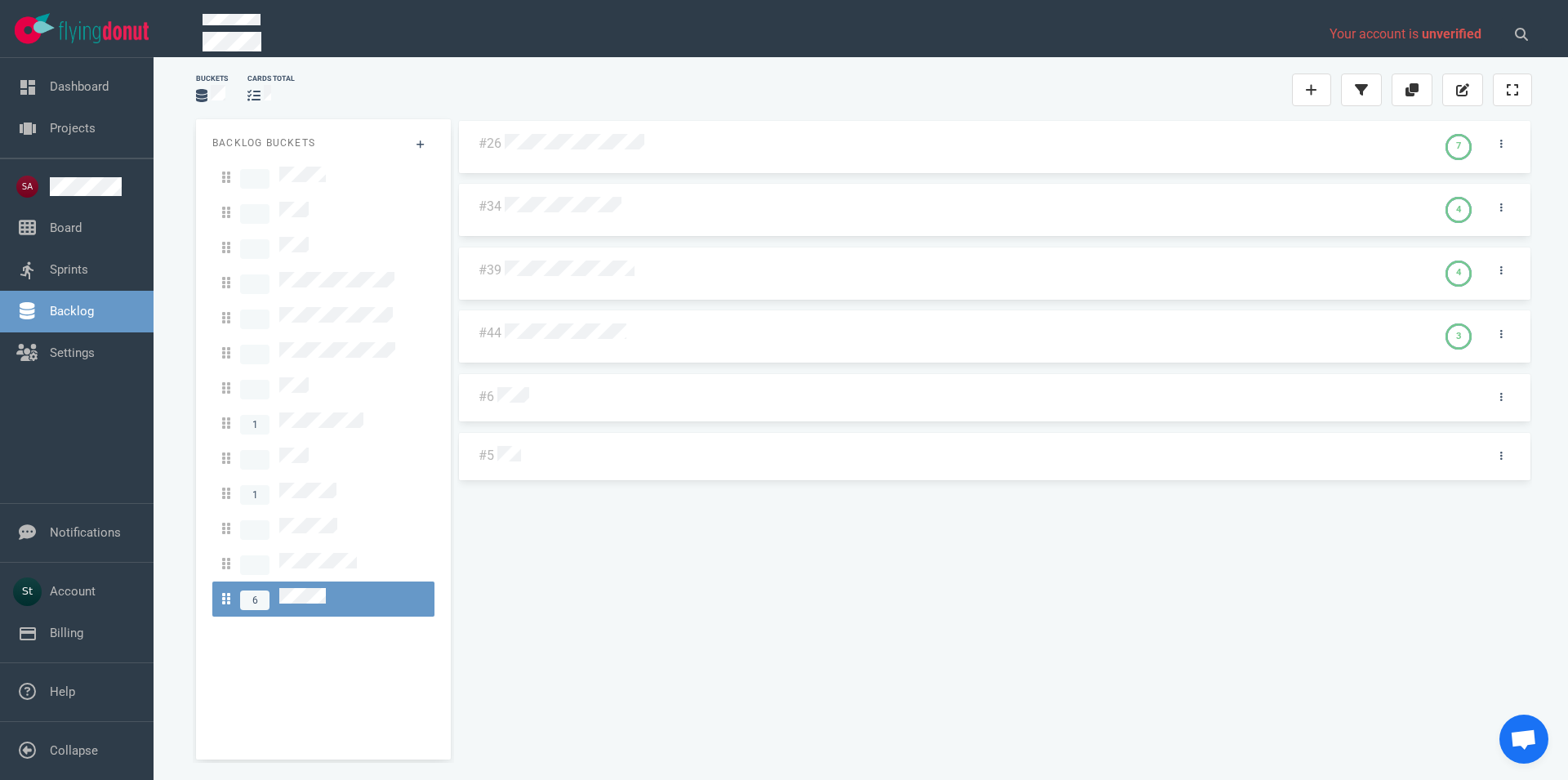
click at [779, 575] on div "#26 7 #34 4 #39 4 #44 3 #6 #5" at bounding box center [995, 433] width 1075 height 627
